Goal: Information Seeking & Learning: Check status

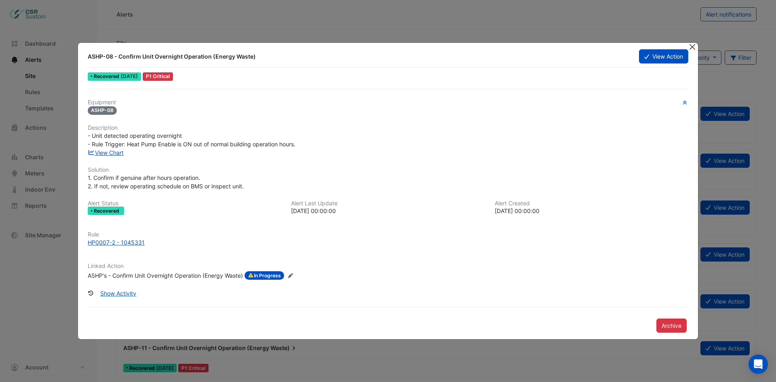
click at [693, 47] on button "Close" at bounding box center [692, 47] width 8 height 8
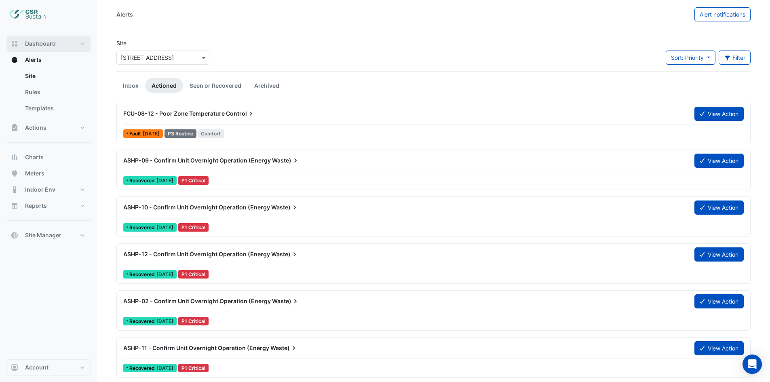
click at [40, 44] on span "Dashboard" at bounding box center [40, 44] width 31 height 8
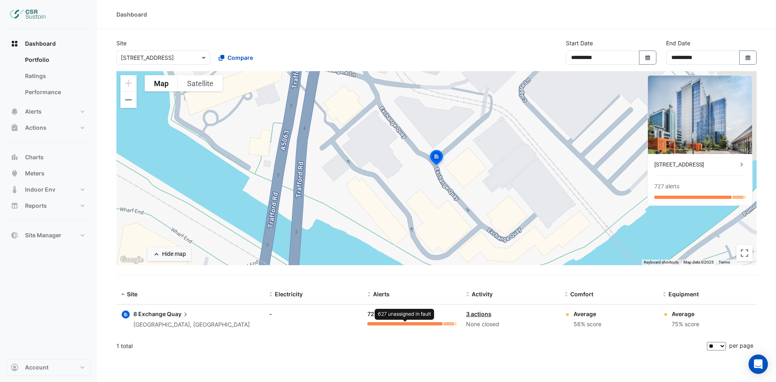
click at [418, 322] on div at bounding box center [404, 323] width 75 height 3
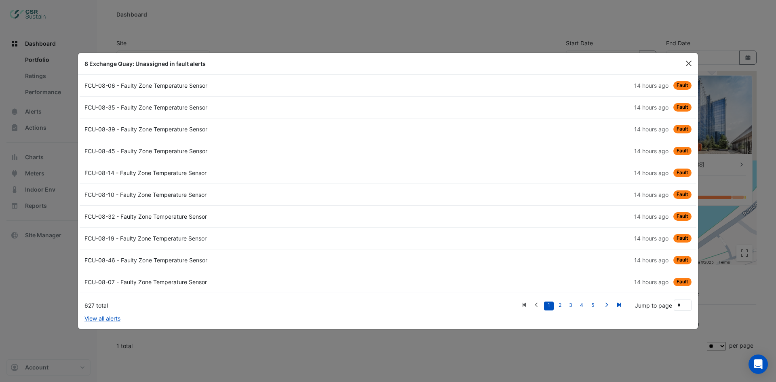
click at [694, 63] on button "Close" at bounding box center [689, 63] width 12 height 12
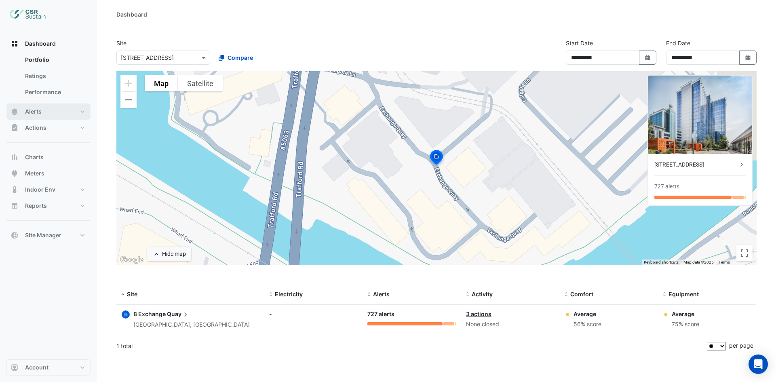
click at [32, 111] on span "Alerts" at bounding box center [33, 112] width 17 height 8
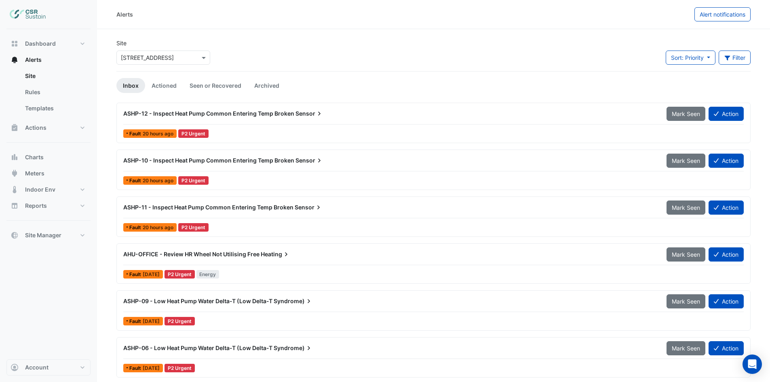
click at [286, 124] on div "ASHP-12 - Inspect Heat Pump Common Entering Temp Broken Sensor Mark Seen Action" at bounding box center [433, 115] width 620 height 18
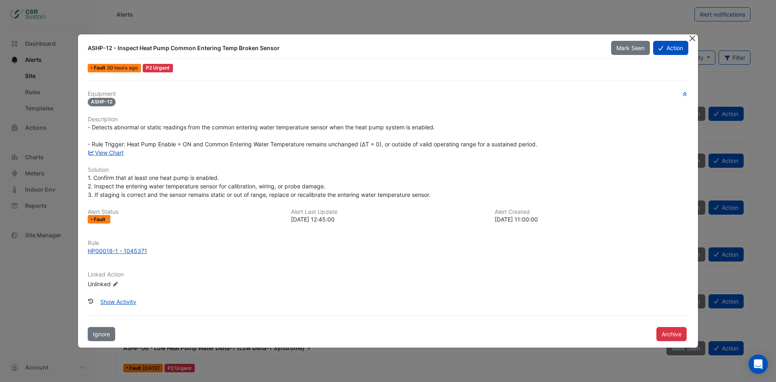
click at [691, 38] on button "Close" at bounding box center [692, 38] width 8 height 8
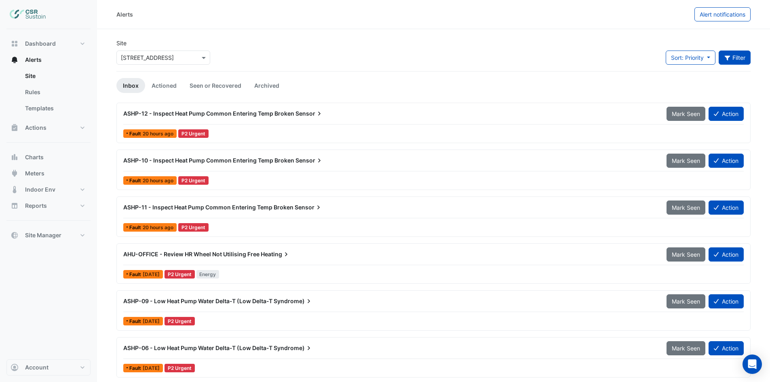
click at [727, 58] on icon "button" at bounding box center [727, 58] width 6 height 5
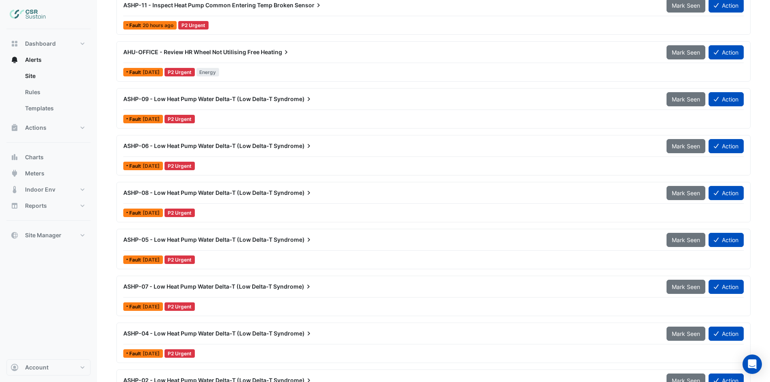
scroll to position [121, 0]
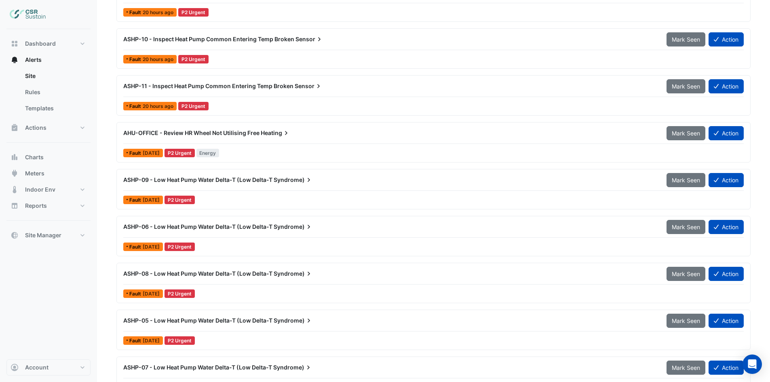
click at [263, 133] on span "Heating" at bounding box center [276, 133] width 30 height 8
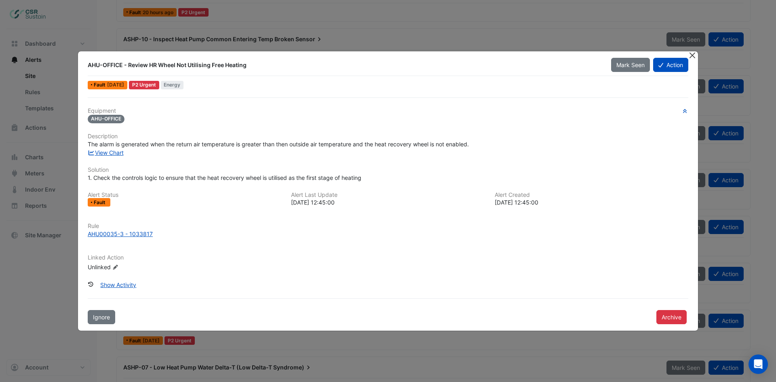
click at [693, 57] on button "Close" at bounding box center [692, 55] width 8 height 8
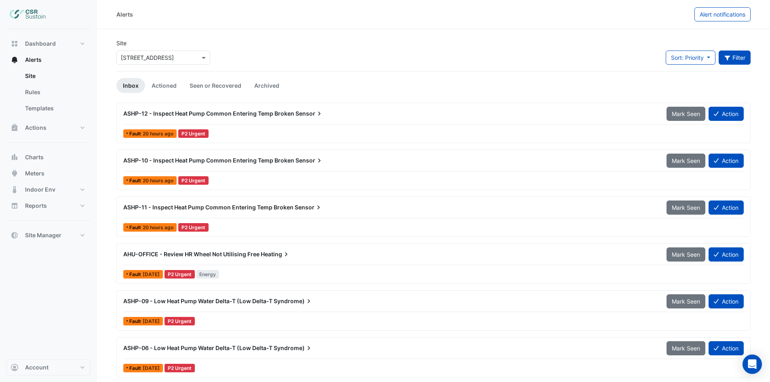
click at [192, 51] on div "× 8 Exchange Quay" at bounding box center [163, 58] width 94 height 14
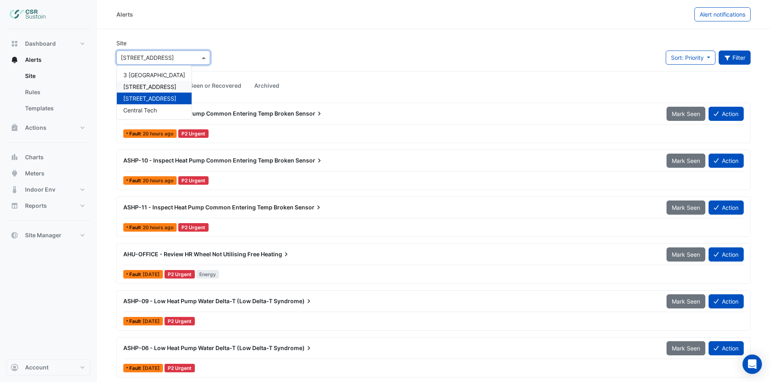
click at [150, 87] on span "[STREET_ADDRESS]" at bounding box center [149, 86] width 53 height 7
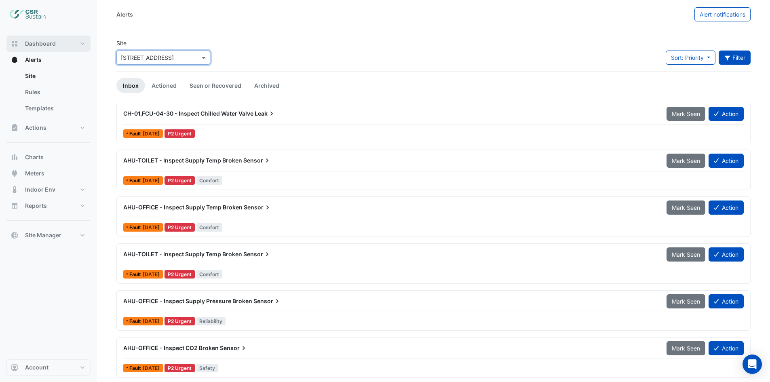
click at [37, 39] on button "Dashboard" at bounding box center [48, 44] width 84 height 16
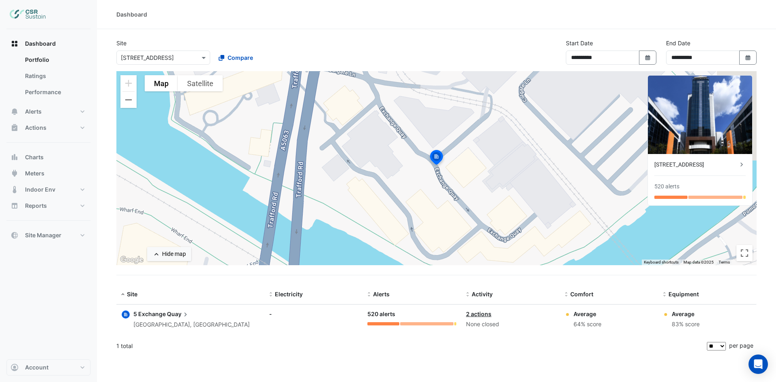
click at [716, 163] on div "[STREET_ADDRESS]" at bounding box center [695, 164] width 83 height 8
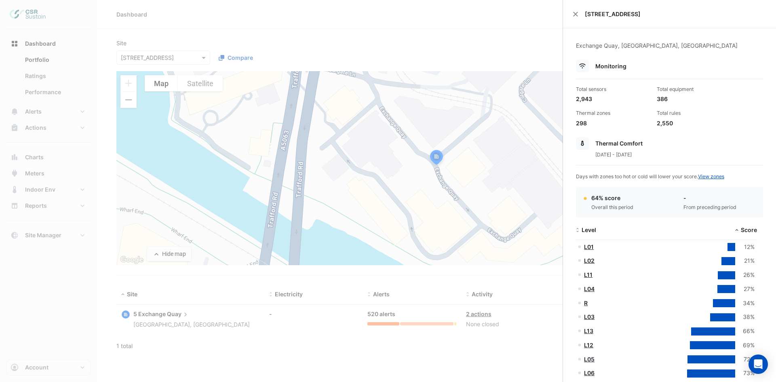
click at [573, 17] on div "[STREET_ADDRESS]" at bounding box center [669, 14] width 213 height 28
click at [577, 11] on button "Close" at bounding box center [576, 14] width 6 height 6
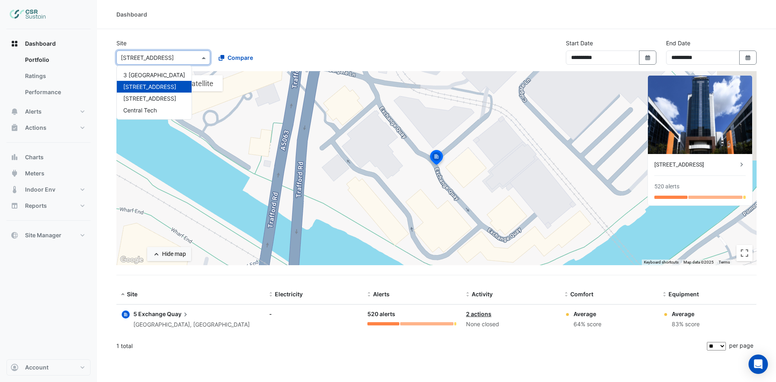
click at [158, 59] on input "text" at bounding box center [155, 58] width 69 height 8
click at [153, 98] on span "[STREET_ADDRESS]" at bounding box center [149, 98] width 53 height 7
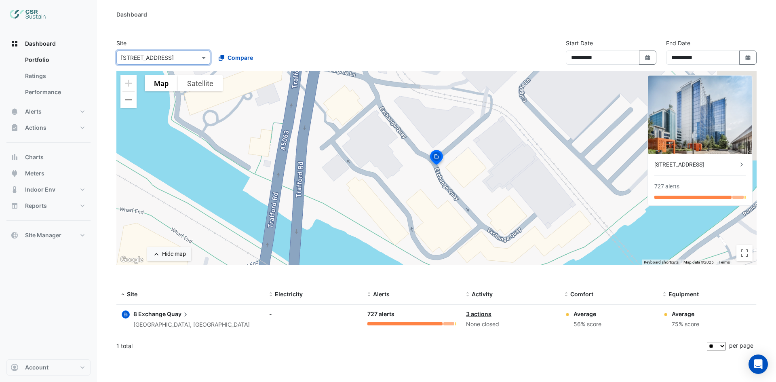
click at [696, 148] on img at bounding box center [700, 115] width 104 height 78
click at [687, 166] on div "[STREET_ADDRESS]" at bounding box center [695, 164] width 83 height 8
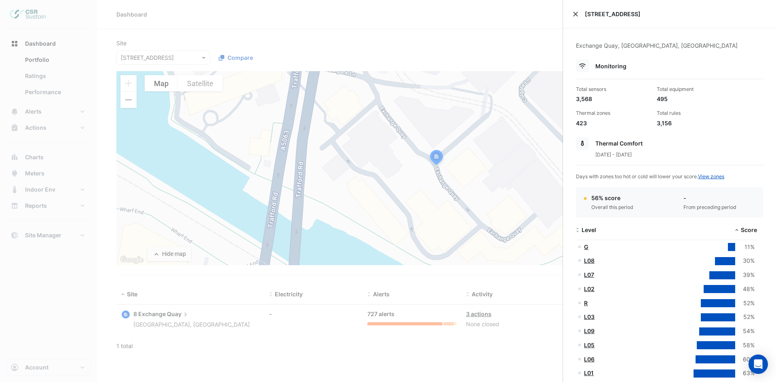
click at [570, 19] on div "[STREET_ADDRESS]" at bounding box center [669, 14] width 213 height 28
click at [573, 13] on button "Close" at bounding box center [576, 14] width 6 height 6
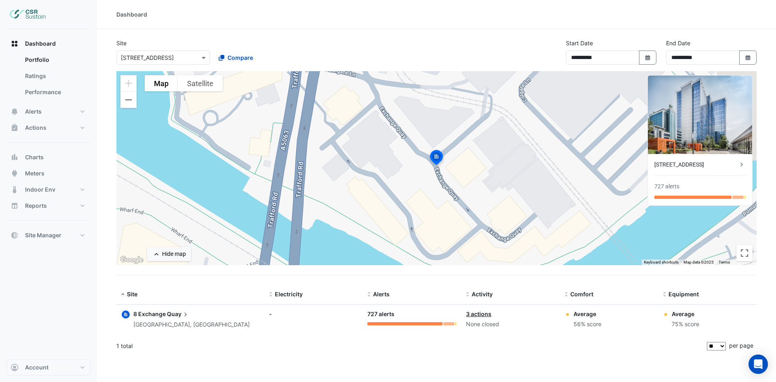
click at [167, 57] on input "text" at bounding box center [155, 58] width 69 height 8
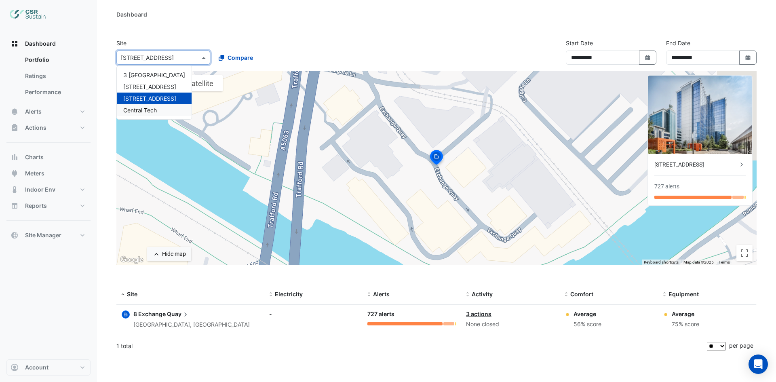
click at [143, 114] on div "Central Tech" at bounding box center [154, 110] width 75 height 12
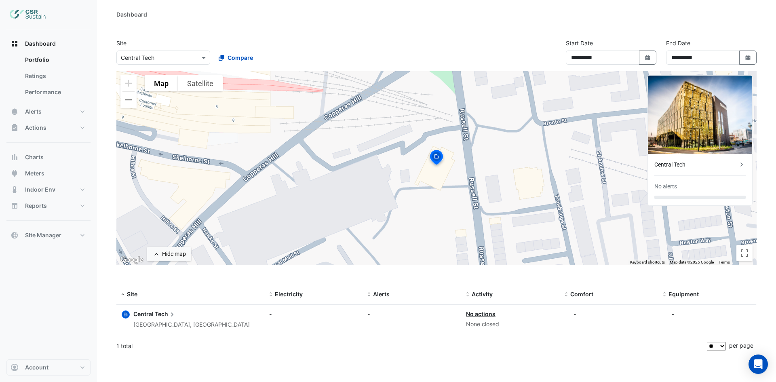
click at [698, 168] on div "Central Tech" at bounding box center [695, 164] width 83 height 8
click at [486, 25] on ngb-offcanvas-backdrop at bounding box center [388, 191] width 776 height 382
click at [171, 61] on input "text" at bounding box center [155, 58] width 69 height 8
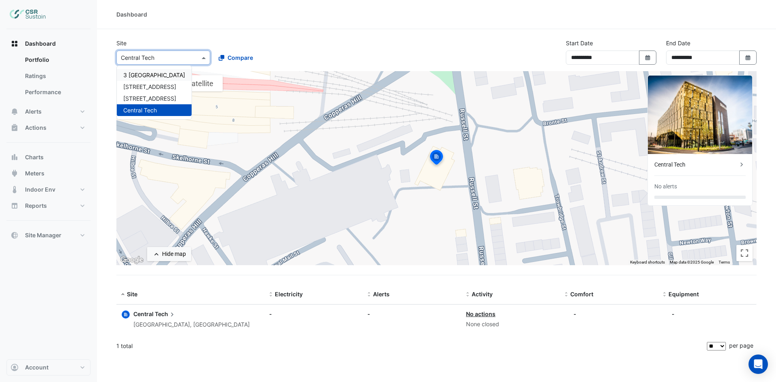
click at [143, 74] on span "3 [GEOGRAPHIC_DATA]" at bounding box center [154, 75] width 62 height 7
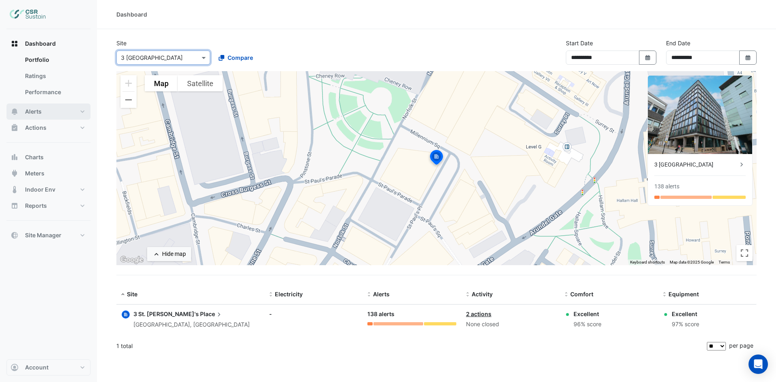
click at [41, 109] on span "Alerts" at bounding box center [33, 112] width 17 height 8
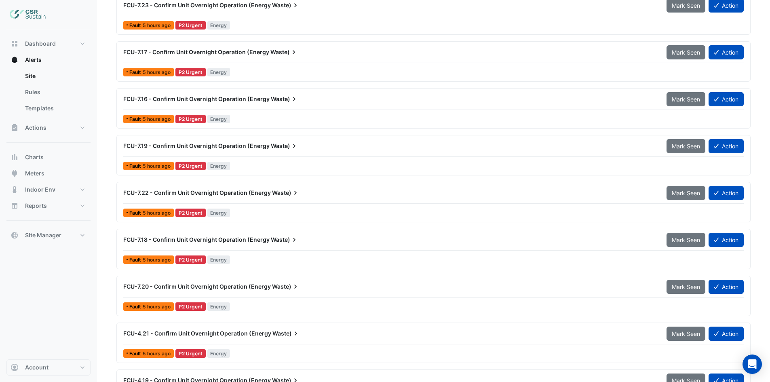
scroll to position [282, 0]
